Goal: Task Accomplishment & Management: Complete application form

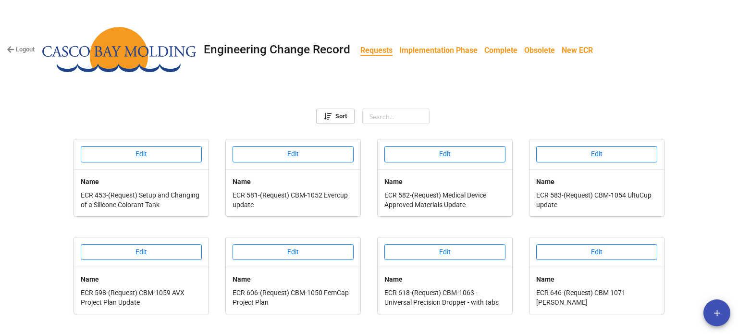
scroll to position [279, 0]
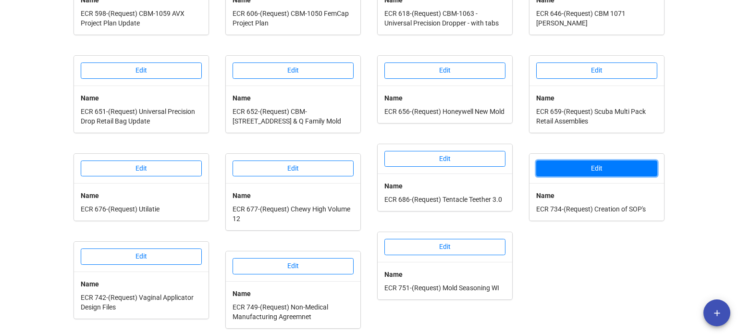
click at [591, 164] on button "Edit" at bounding box center [596, 168] width 121 height 16
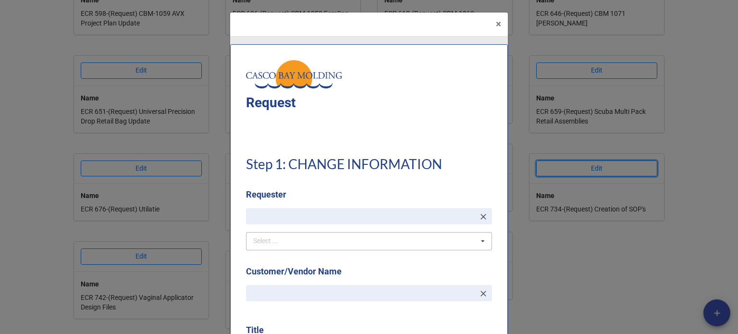
type textarea "x"
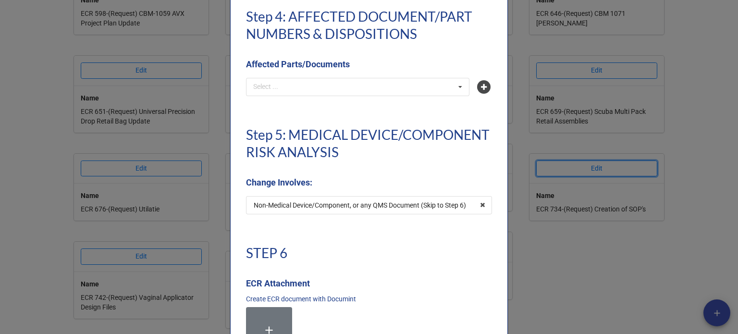
scroll to position [2257, 0]
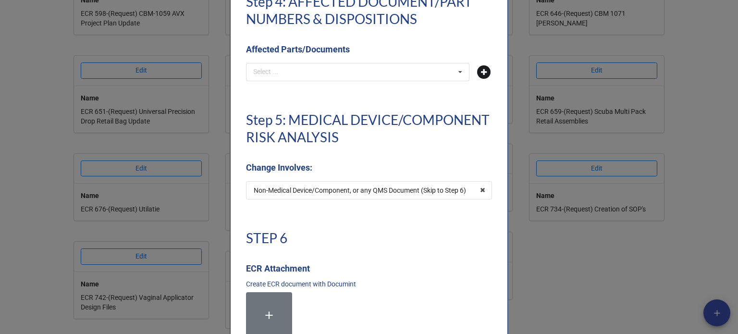
click at [483, 69] on icon at bounding box center [483, 71] width 13 height 13
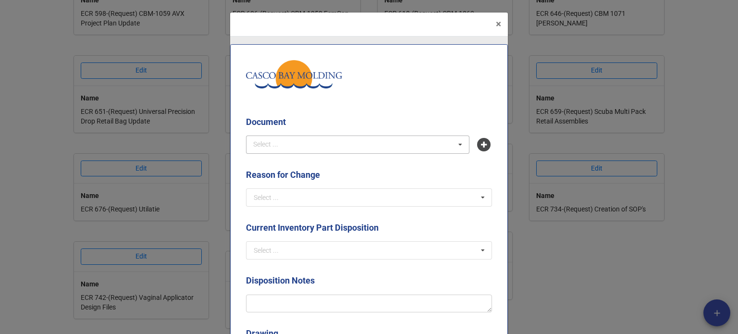
click at [296, 146] on div "Select ... No results found." at bounding box center [357, 144] width 223 height 18
type input "sop-018"
click at [297, 162] on span "SOP-018 - Analysis and Evaluation" at bounding box center [305, 162] width 102 height 8
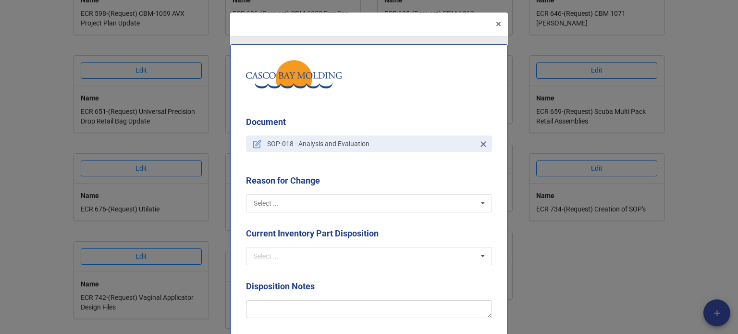
click at [311, 200] on input "text" at bounding box center [369, 202] width 245 height 17
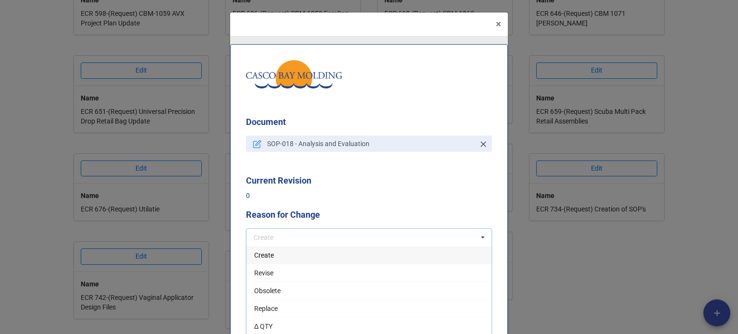
click at [271, 258] on div "Create" at bounding box center [368, 255] width 245 height 18
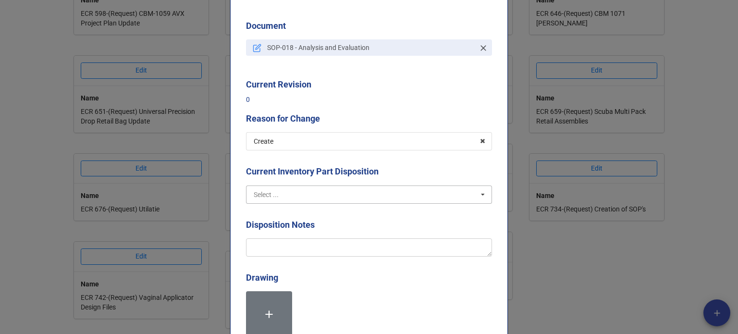
click at [302, 196] on input "text" at bounding box center [369, 194] width 245 height 17
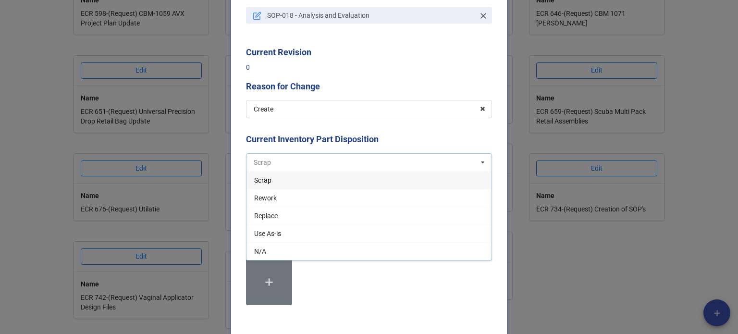
scroll to position [144, 0]
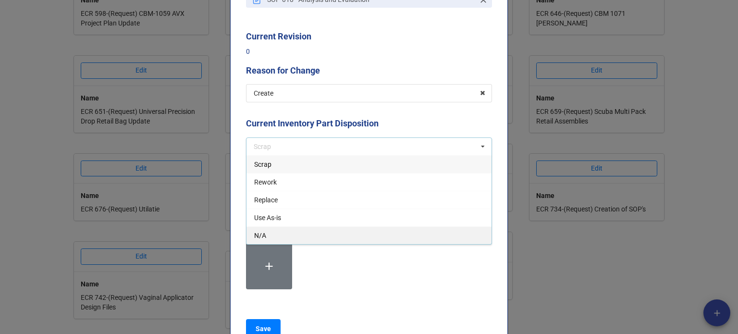
click at [276, 233] on div "N/A" at bounding box center [368, 235] width 245 height 18
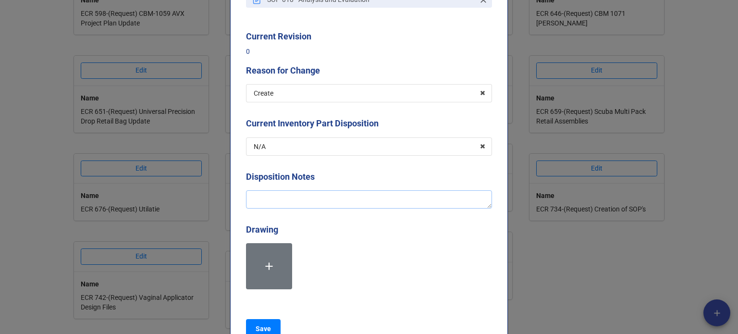
click at [272, 202] on textarea at bounding box center [369, 199] width 246 height 18
type textarea "x"
type textarea "C"
type textarea "x"
type textarea "Cr"
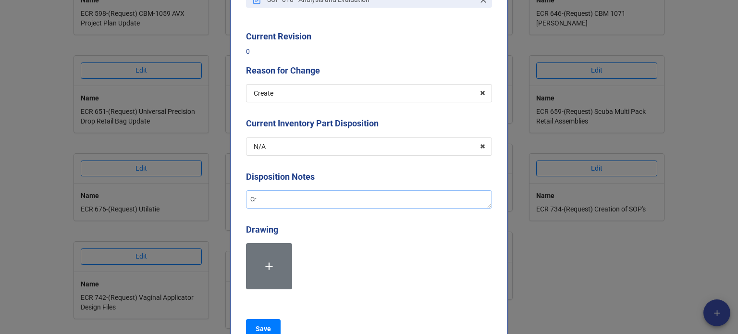
type textarea "x"
type textarea "Crea"
type textarea "x"
type textarea "Creat"
type textarea "x"
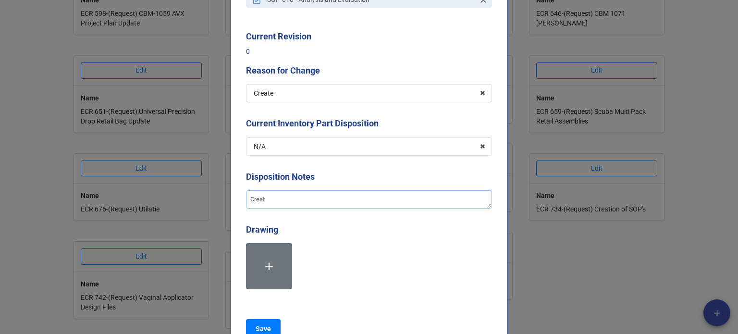
type textarea "Creati"
type textarea "x"
type textarea "Creatio"
type textarea "x"
type textarea "Creation"
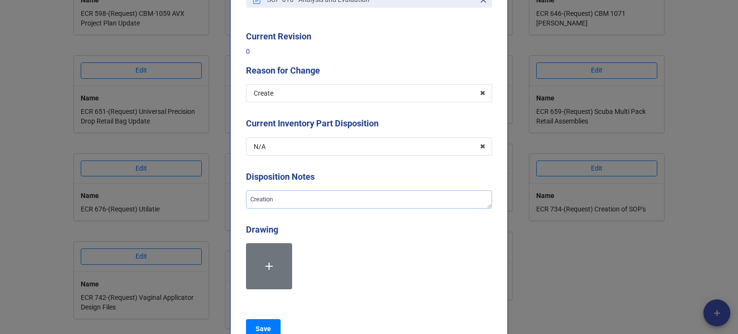
type textarea "x"
type textarea "Creation o"
type textarea "x"
type textarea "Creation of"
type textarea "x"
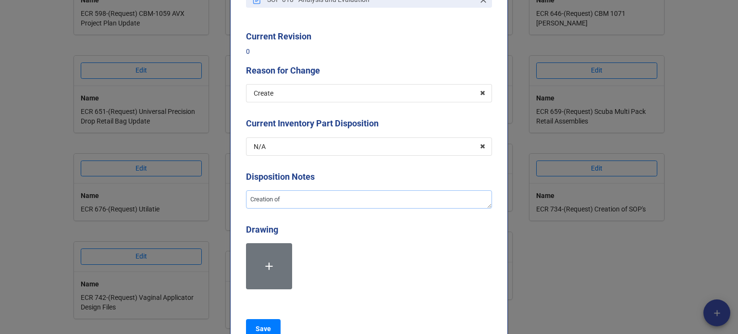
type textarea "Creation of"
type textarea "x"
type textarea "Creation of t"
type textarea "x"
type textarea "Creation of th"
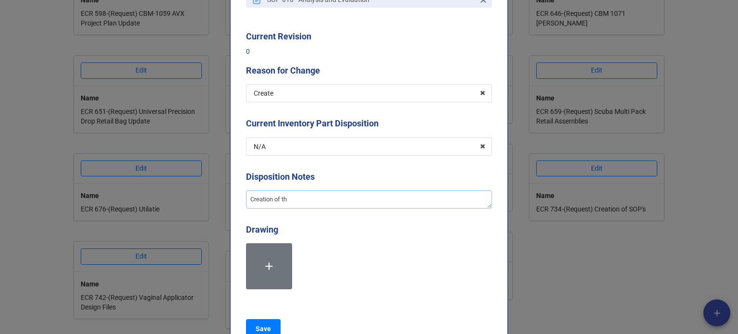
type textarea "x"
type textarea "Creation of the"
type textarea "x"
type textarea "Creation of the"
type textarea "x"
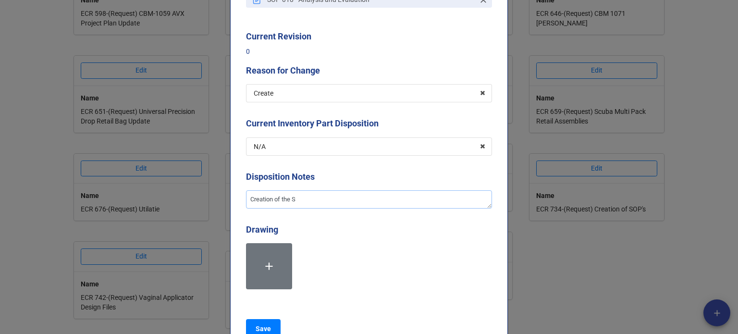
type textarea "Creation of the SO"
type textarea "x"
type textarea "Creation of the SOP"
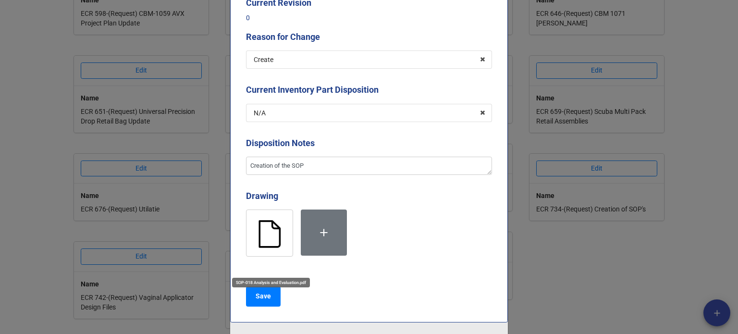
scroll to position [192, 0]
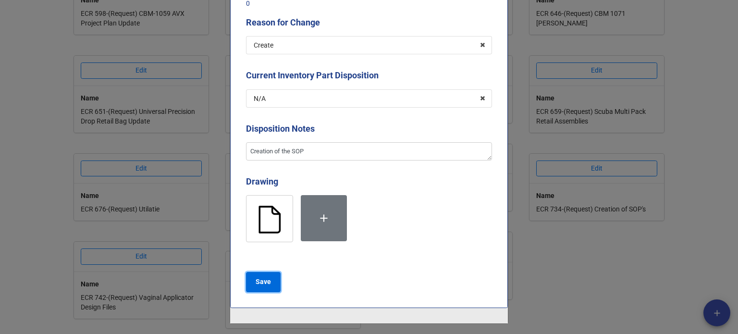
click at [263, 280] on b "Save" at bounding box center [262, 282] width 15 height 10
type textarea "x"
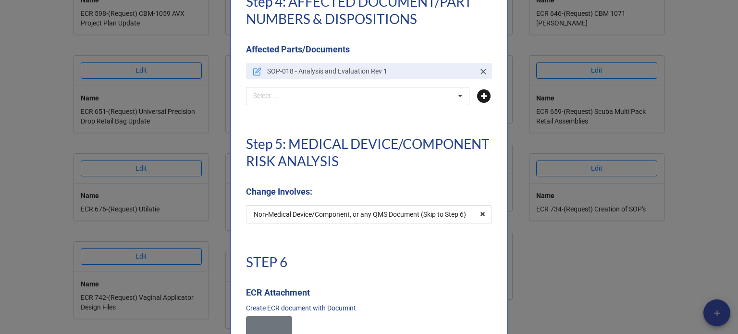
click at [478, 94] on icon at bounding box center [483, 95] width 13 height 13
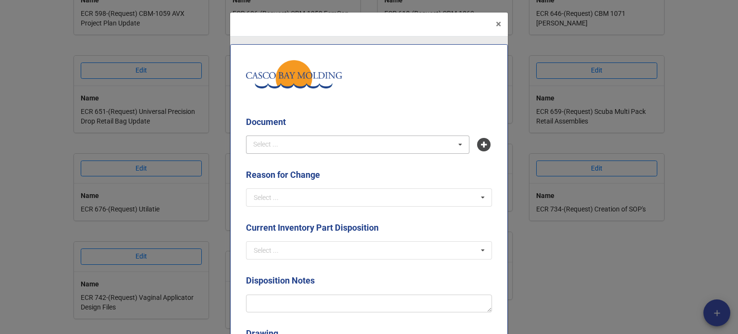
click at [347, 150] on div "Select ... No results found." at bounding box center [357, 144] width 223 height 18
type input "sop-024"
click at [342, 159] on span "SOP-024 - Fulfillment and Shipping" at bounding box center [305, 162] width 103 height 8
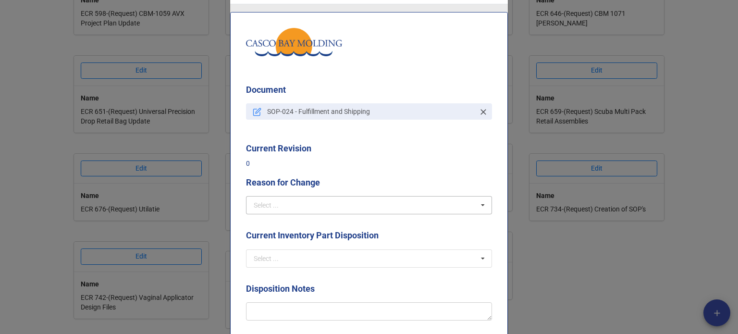
scroll to position [48, 0]
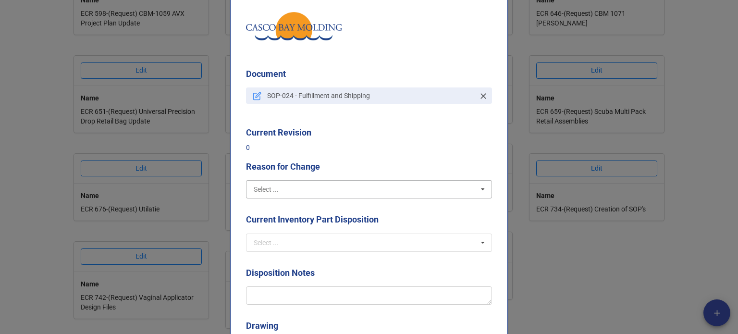
click at [316, 194] on input "text" at bounding box center [369, 189] width 245 height 17
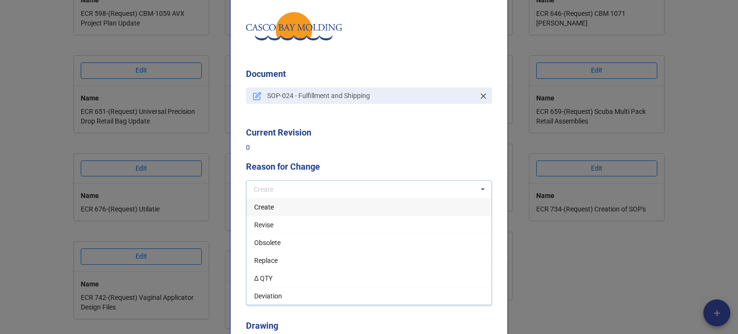
click at [279, 207] on div "Create" at bounding box center [368, 207] width 245 height 18
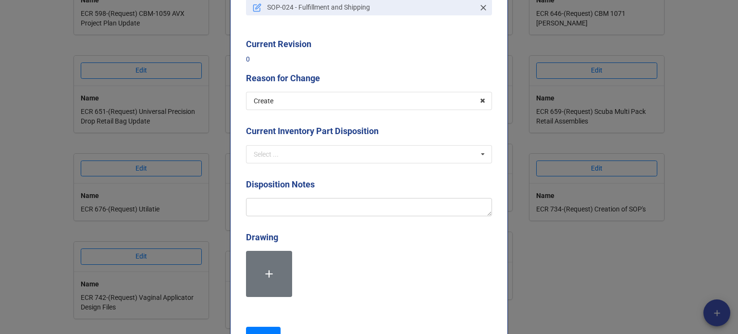
scroll to position [144, 0]
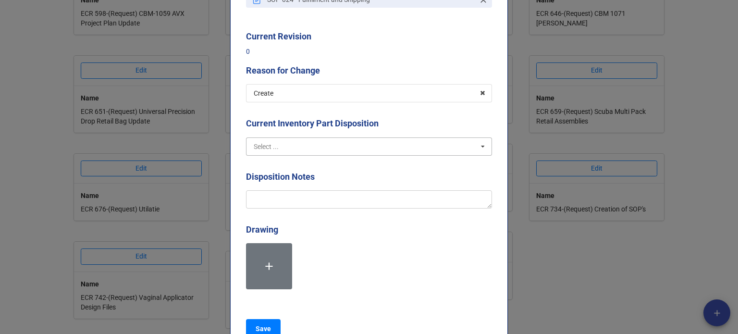
click at [300, 153] on input "text" at bounding box center [369, 146] width 245 height 17
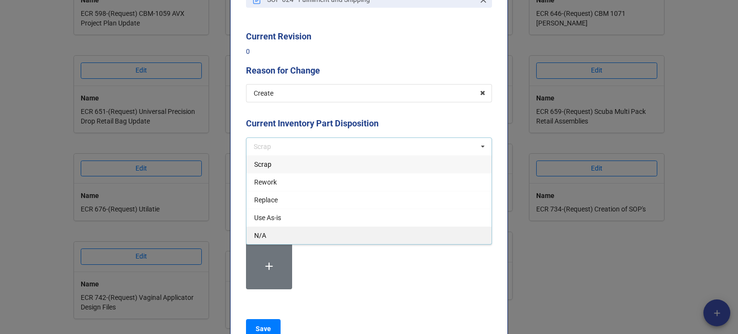
click at [296, 236] on div "N/A" at bounding box center [368, 235] width 245 height 18
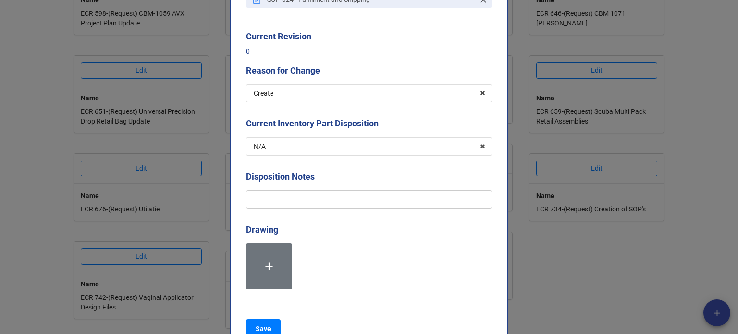
click at [294, 208] on div "Disposition Notes" at bounding box center [369, 192] width 246 height 45
click at [291, 197] on textarea at bounding box center [369, 199] width 246 height 18
type textarea "x"
type textarea "C"
type textarea "x"
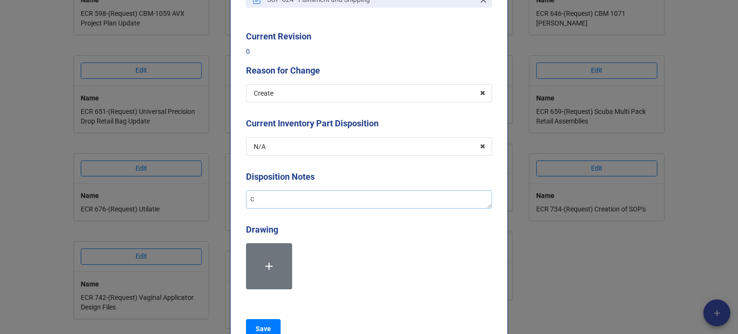
type textarea "Cr"
type textarea "x"
type textarea "Crea"
type textarea "x"
type textarea "Creat"
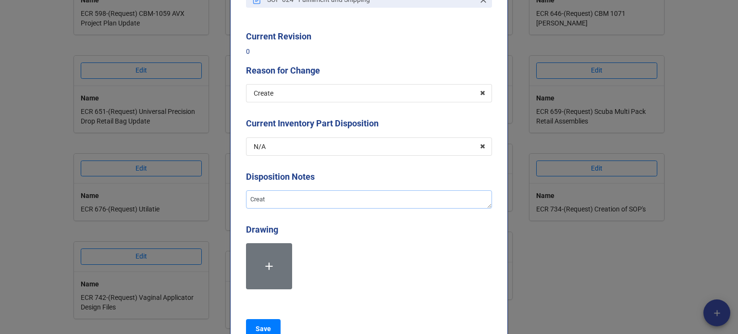
type textarea "x"
type textarea "Creati"
type textarea "x"
type textarea "Creatio"
type textarea "x"
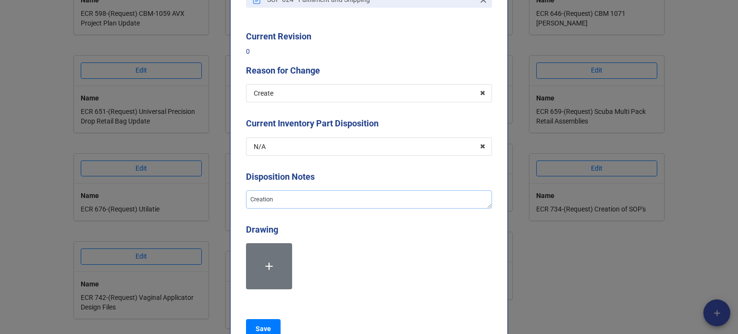
type textarea "Creation"
type textarea "x"
type textarea "Creation o"
type textarea "x"
type textarea "Creation of"
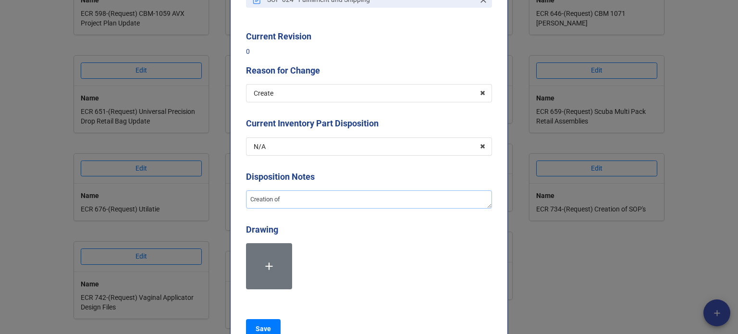
type textarea "x"
type textarea "Creation of"
type textarea "x"
type textarea "Creation of t"
type textarea "x"
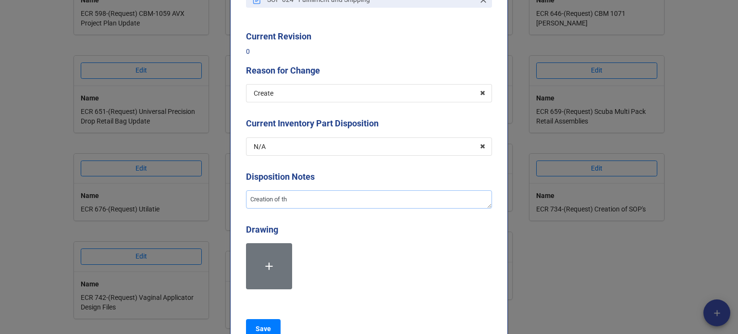
type textarea "Creation of the"
type textarea "x"
type textarea "Creation of the"
type textarea "x"
type textarea "Creation of the SO"
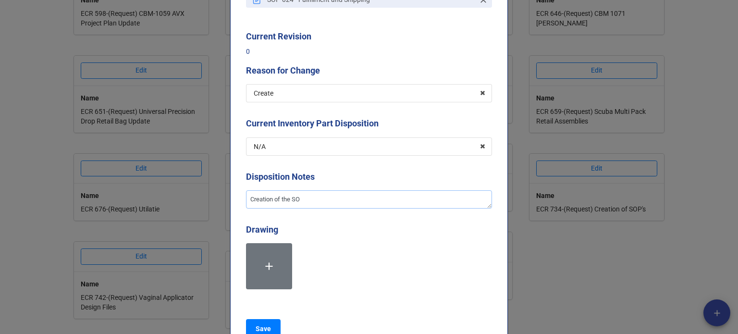
type textarea "x"
type textarea "Creation of the SOP"
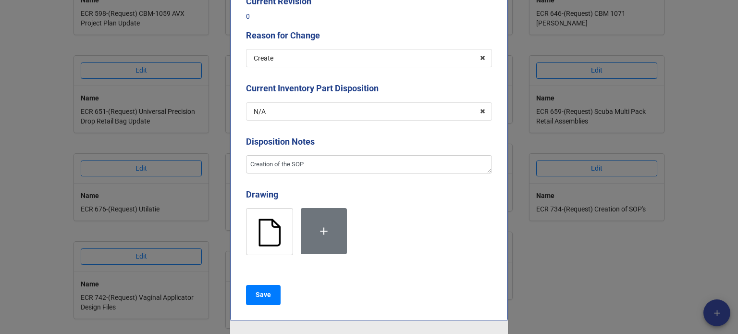
scroll to position [241, 0]
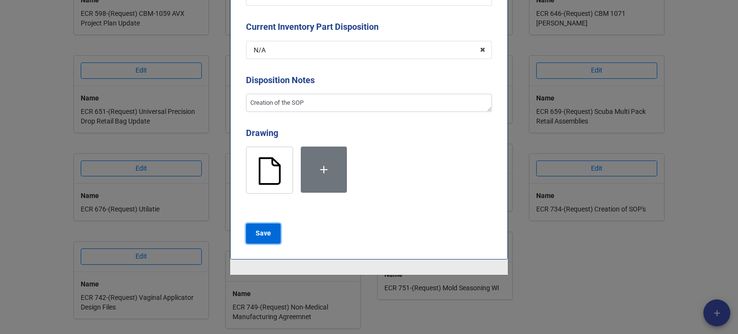
click at [259, 234] on b "Save" at bounding box center [262, 233] width 15 height 10
type textarea "x"
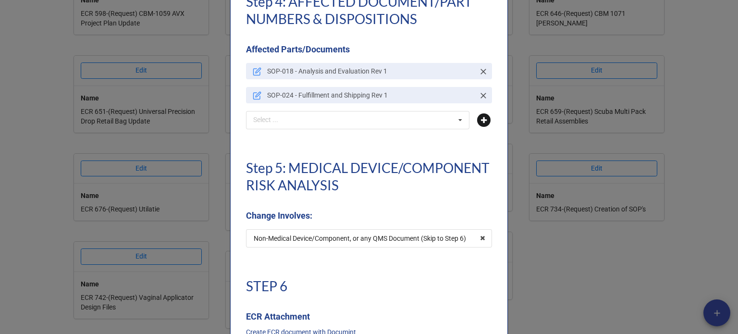
click at [478, 118] on icon at bounding box center [483, 119] width 13 height 13
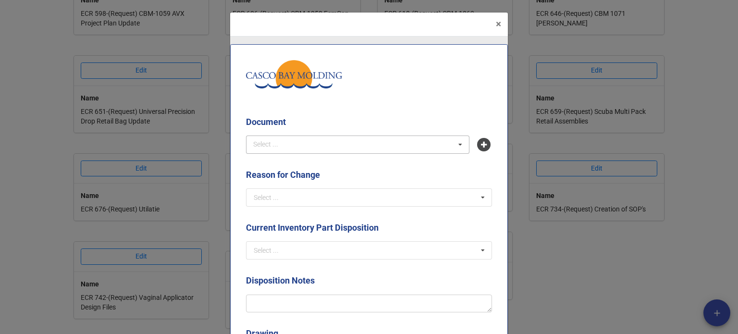
click at [349, 146] on div "Select ... No results found." at bounding box center [357, 144] width 223 height 18
type input "SOP-025"
click at [389, 161] on div "SOP-025 - Identification and Traceability" at bounding box center [357, 162] width 222 height 18
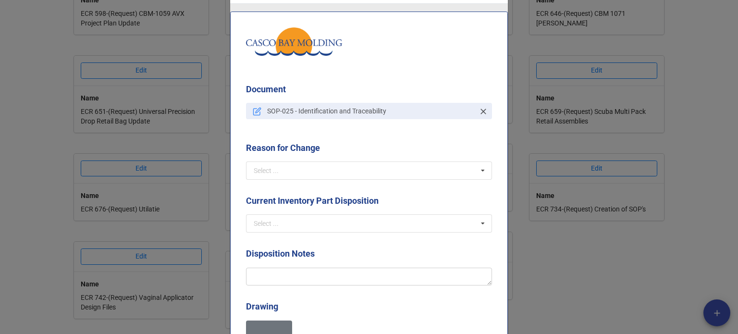
scroll to position [48, 0]
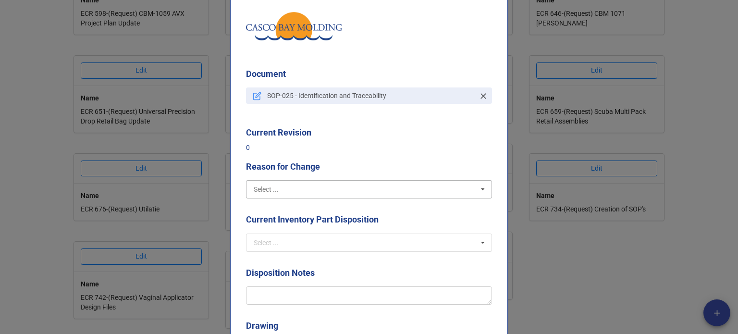
click at [306, 187] on input "text" at bounding box center [369, 189] width 245 height 17
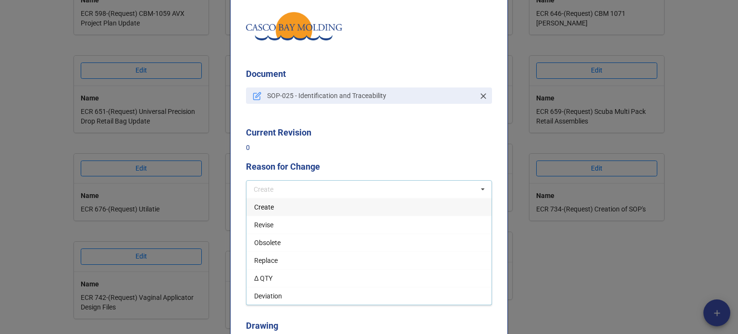
click at [279, 207] on div "Create" at bounding box center [368, 207] width 245 height 18
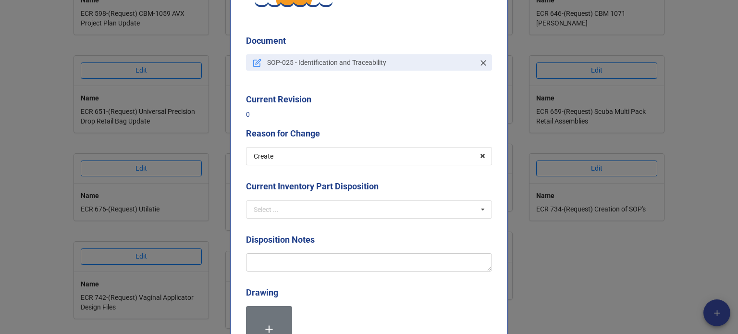
scroll to position [96, 0]
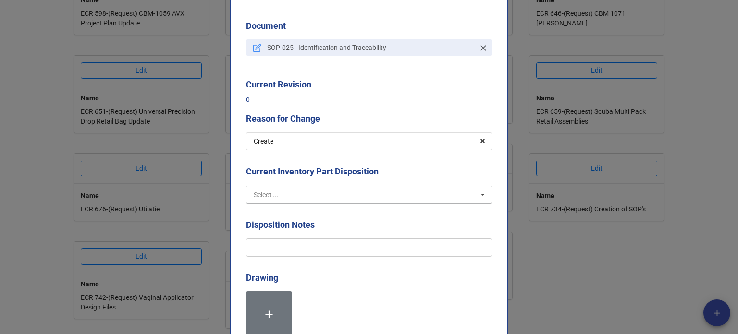
click at [281, 196] on input "text" at bounding box center [369, 194] width 245 height 17
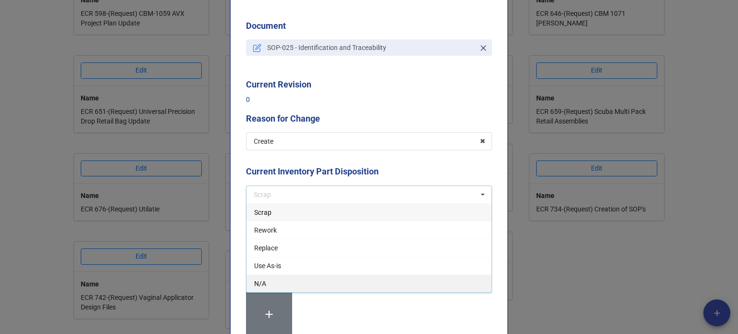
click at [255, 280] on span "N/A" at bounding box center [260, 283] width 12 height 8
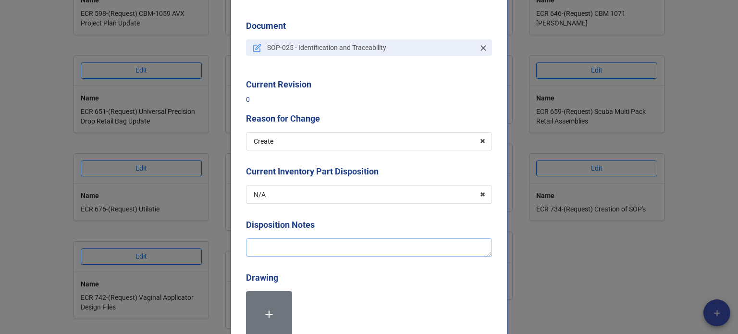
click at [275, 249] on textarea at bounding box center [369, 247] width 246 height 18
type textarea "x"
type textarea "C"
type textarea "x"
type textarea "Cr"
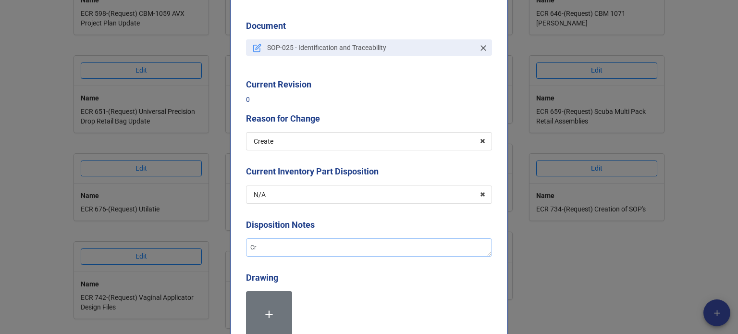
type textarea "x"
type textarea "Cre"
type textarea "x"
type textarea "Creat"
type textarea "x"
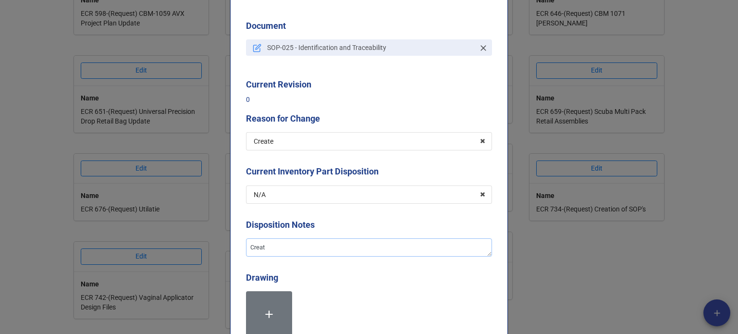
type textarea "Creati"
type textarea "x"
type textarea "Creatio"
type textarea "x"
type textarea "Creation"
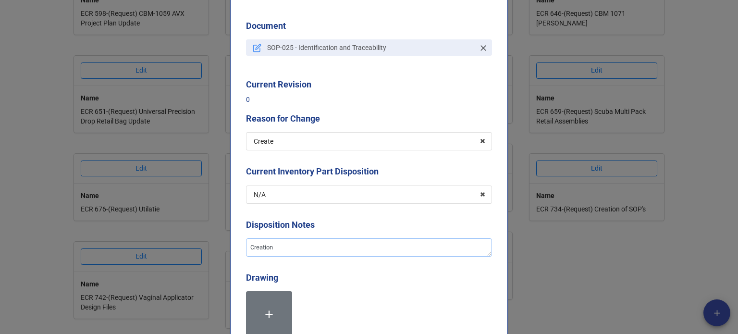
type textarea "x"
type textarea "Creation o"
type textarea "x"
type textarea "Creation o"
type textarea "x"
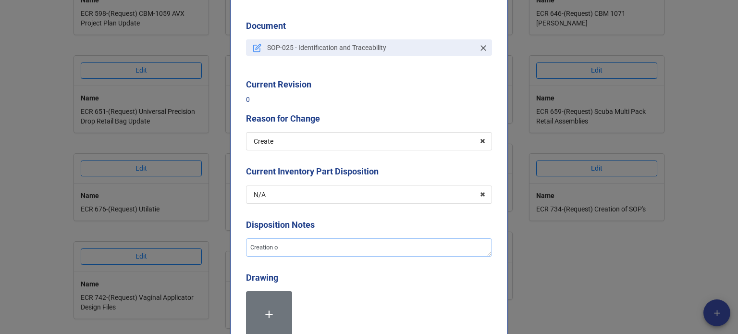
type textarea "Creation o t"
type textarea "x"
type textarea "Creation o th"
type textarea "x"
type textarea "Creation o the"
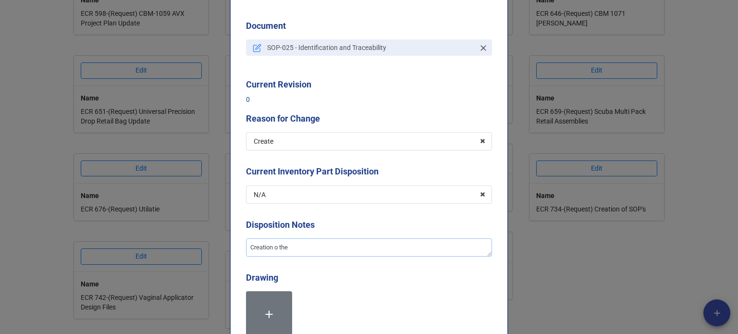
type textarea "x"
type textarea "Creation o the"
type textarea "x"
type textarea "Creation o the"
type textarea "x"
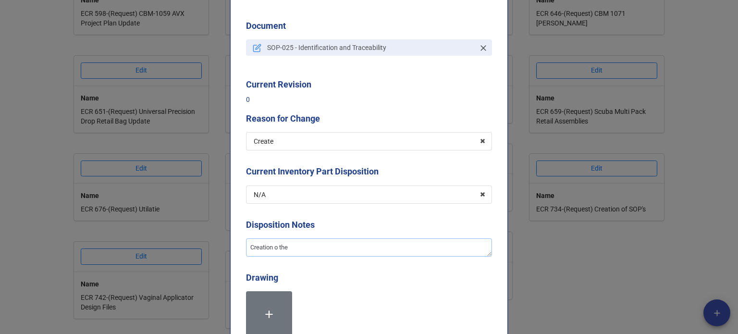
type textarea "Creation o th"
type textarea "x"
type textarea "Creation o t"
type textarea "x"
type textarea "Creation o"
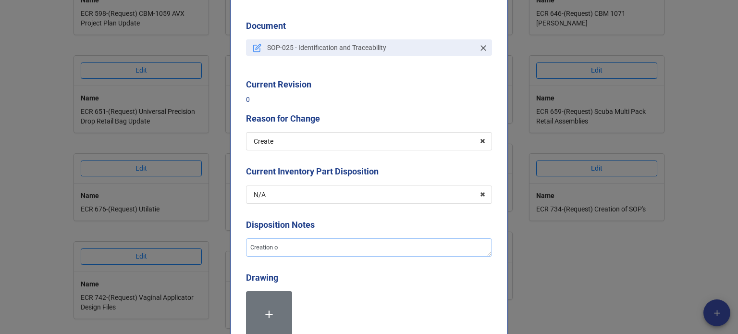
type textarea "x"
type textarea "Creation o"
type textarea "x"
type textarea "Creation of"
type textarea "x"
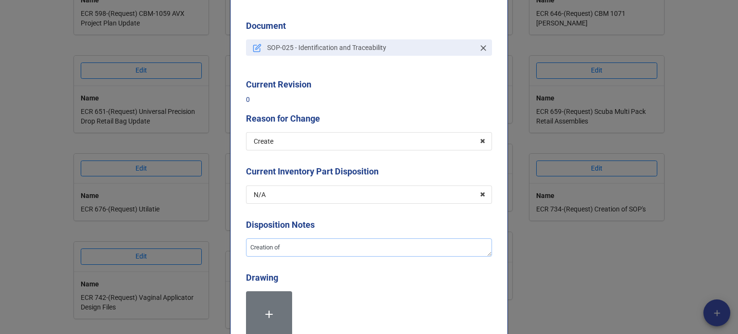
type textarea "Creation of t"
type textarea "x"
type textarea "Creation of th"
type textarea "x"
type textarea "Creation of the"
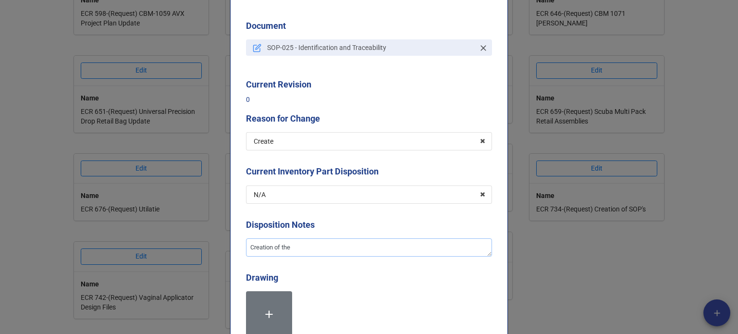
type textarea "x"
type textarea "Creation of the"
type textarea "x"
type textarea "Creation of the s"
type textarea "x"
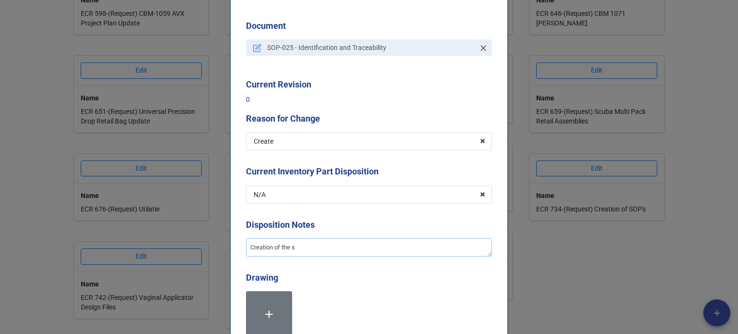
type textarea "Creation of the so"
type textarea "x"
type textarea "Creation of the sop"
type textarea "x"
type textarea "Creation of the so"
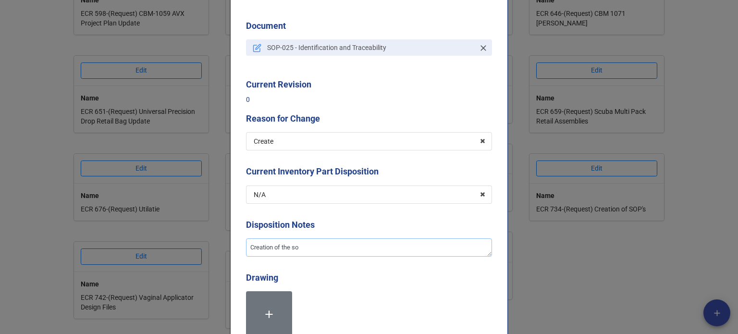
type textarea "x"
type textarea "Creation of the s"
type textarea "x"
type textarea "Creation of the"
type textarea "x"
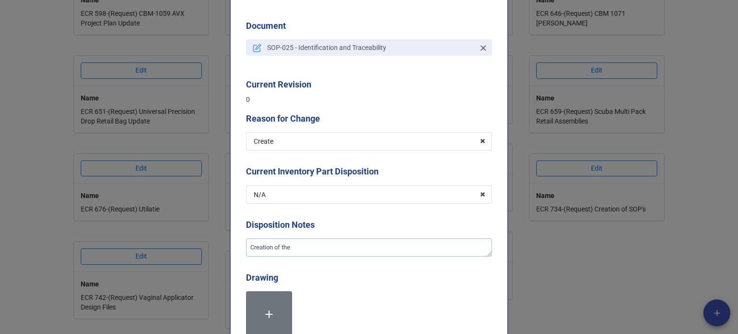
type textarea "Creation of the S"
type textarea "x"
type textarea "Creation of the SOP"
type textarea "x"
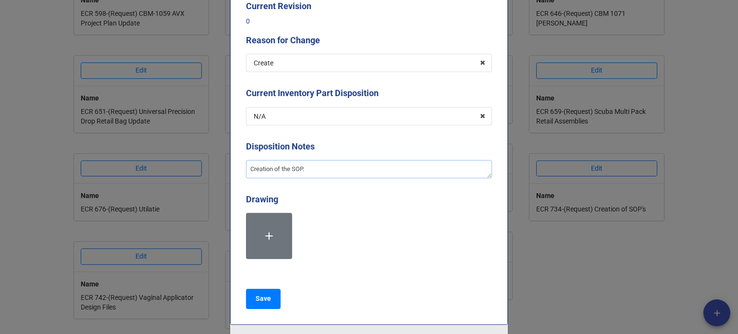
scroll to position [240, 0]
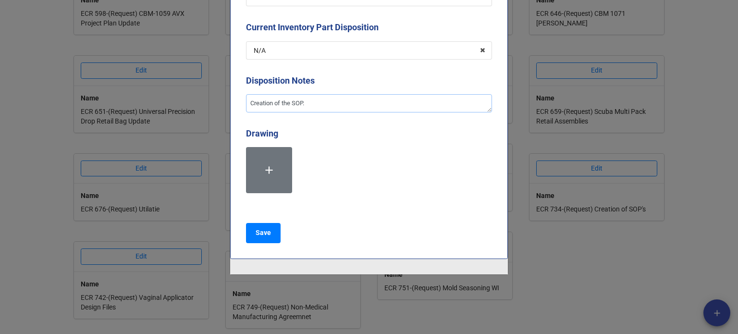
type textarea "Creation of the SOP."
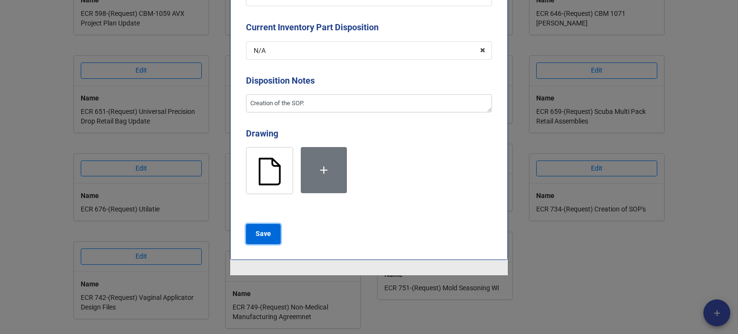
click at [262, 233] on b "Save" at bounding box center [262, 234] width 15 height 10
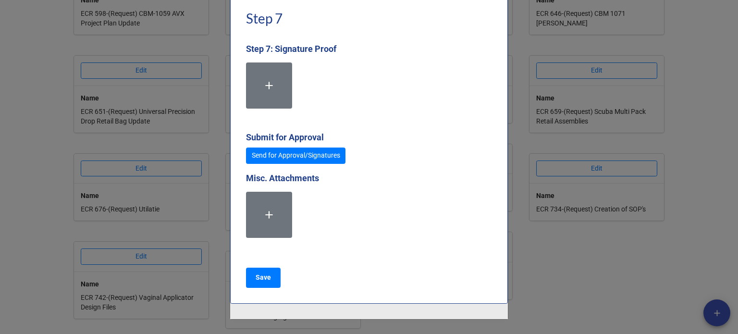
scroll to position [2739, 0]
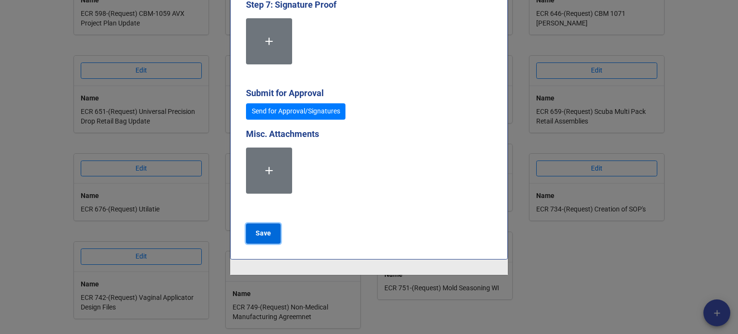
click at [264, 232] on b "Save" at bounding box center [262, 233] width 15 height 10
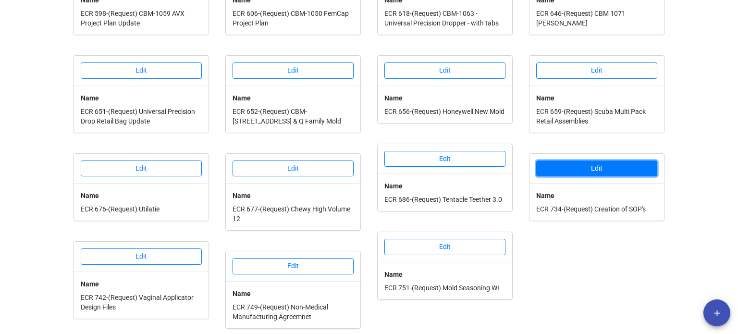
click at [582, 160] on button "Edit" at bounding box center [596, 168] width 121 height 16
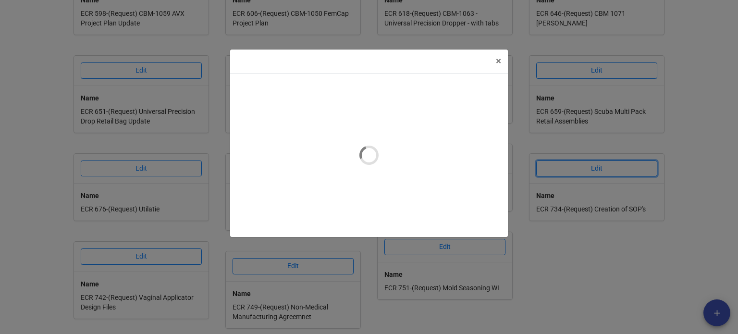
type textarea "x"
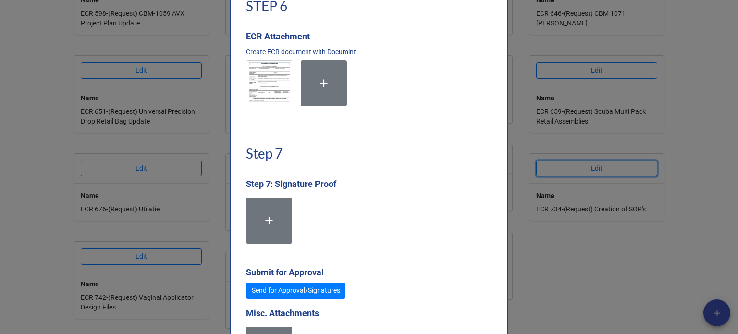
scroll to position [2641, 0]
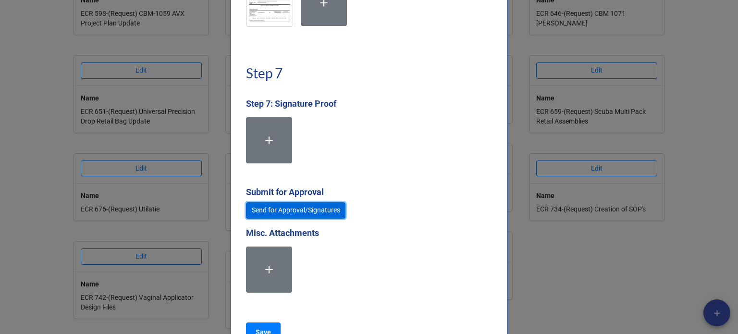
click at [311, 210] on link "Send for Approval/Signatures" at bounding box center [295, 210] width 99 height 16
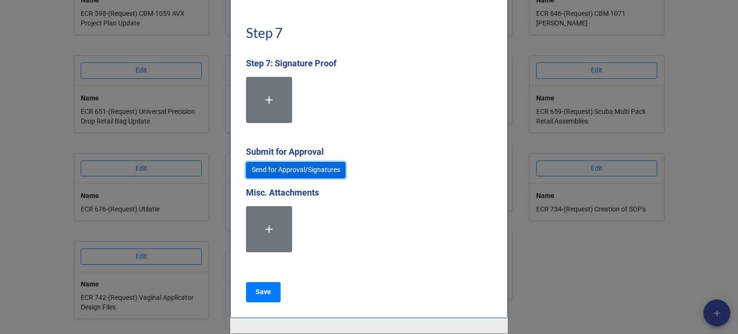
scroll to position [2689, 0]
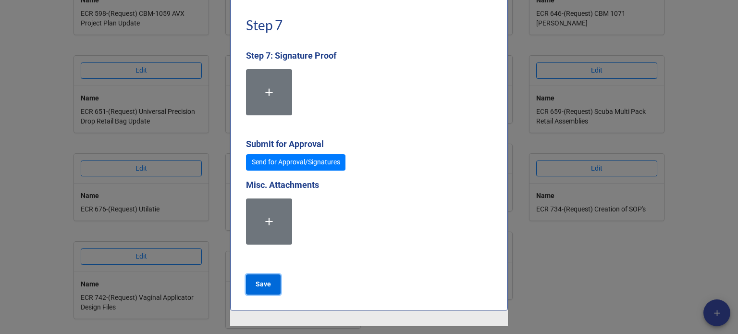
click at [261, 285] on b "Save" at bounding box center [262, 284] width 15 height 10
